Goal: Transaction & Acquisition: Purchase product/service

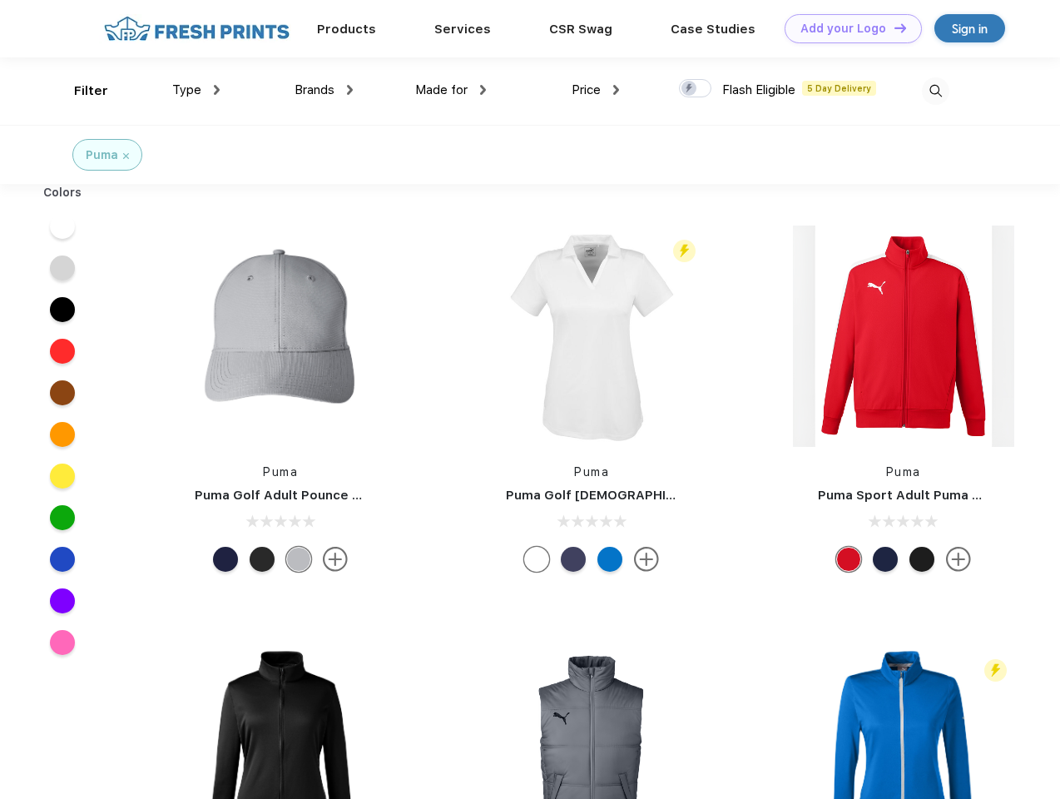
click at [847, 28] on link "Add your Logo Design Tool" at bounding box center [853, 28] width 137 height 29
click at [0, 0] on div "Design Tool" at bounding box center [0, 0] width 0 height 0
click at [893, 27] on link "Add your Logo Design Tool" at bounding box center [853, 28] width 137 height 29
click at [80, 91] on div "Filter" at bounding box center [91, 91] width 34 height 19
click at [196, 90] on span "Type" at bounding box center [186, 89] width 29 height 15
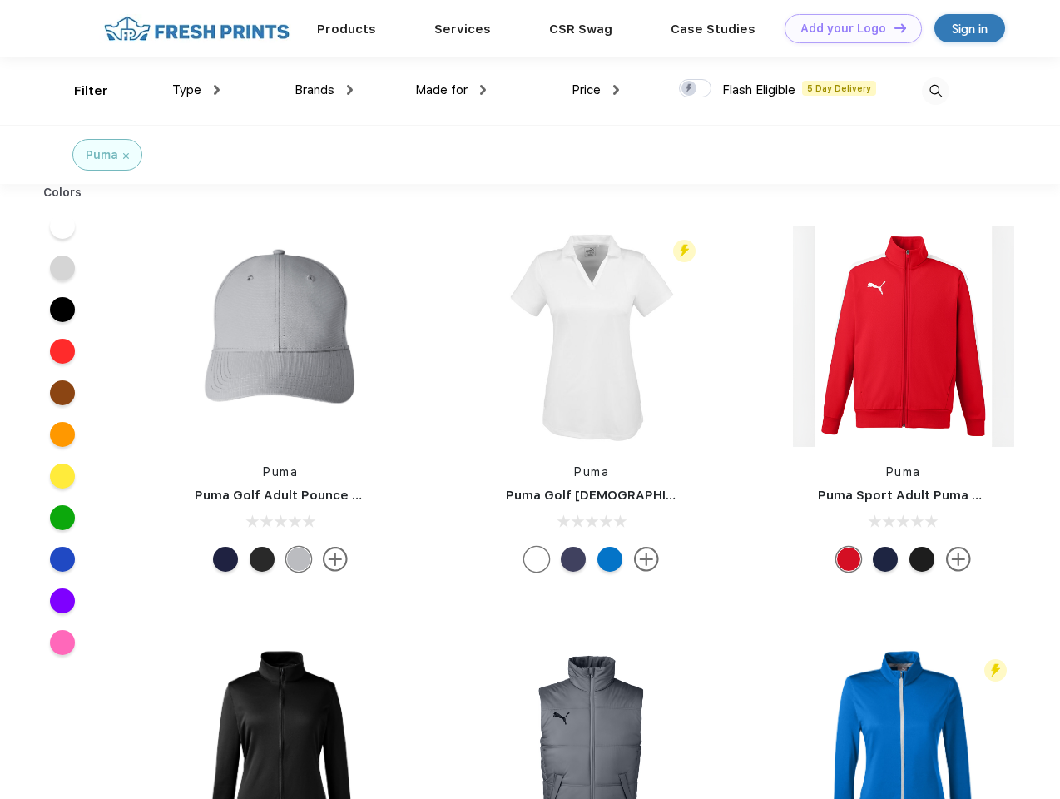
click at [324, 90] on span "Brands" at bounding box center [315, 89] width 40 height 15
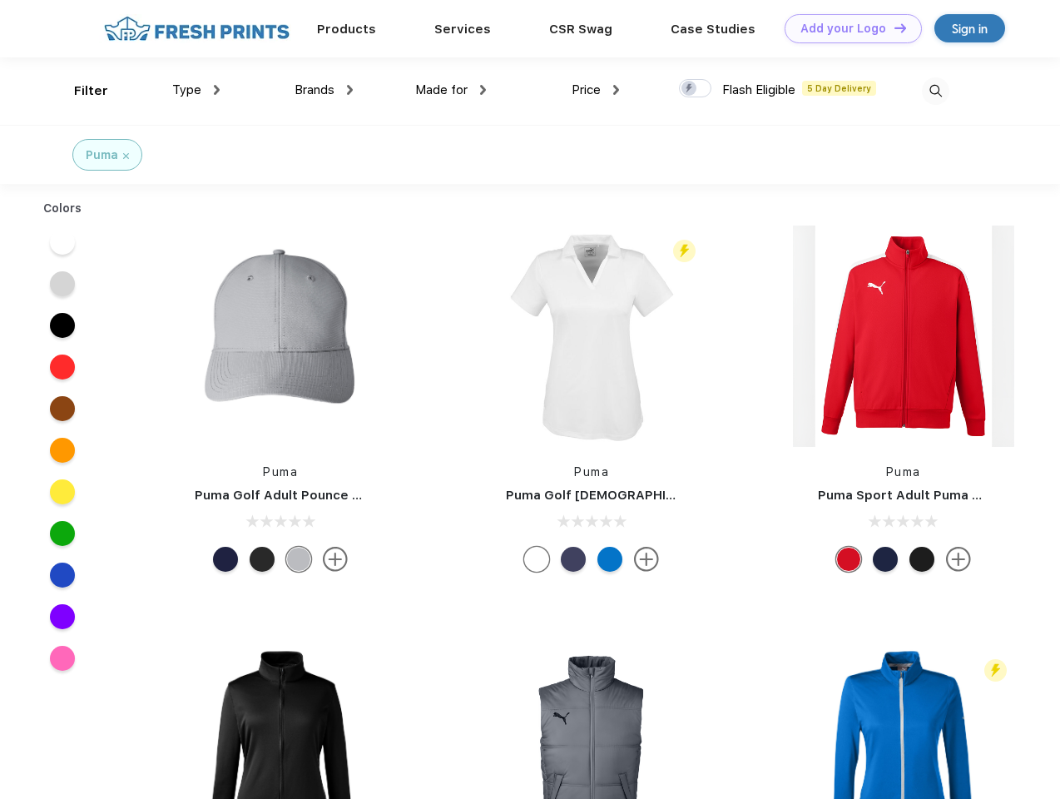
click at [451, 90] on span "Made for" at bounding box center [441, 89] width 52 height 15
click at [596, 90] on span "Price" at bounding box center [586, 89] width 29 height 15
click at [696, 89] on div at bounding box center [695, 88] width 32 height 18
click at [690, 89] on input "checkbox" at bounding box center [684, 83] width 11 height 11
click at [935, 91] on img at bounding box center [935, 90] width 27 height 27
